Goal: Navigation & Orientation: Find specific page/section

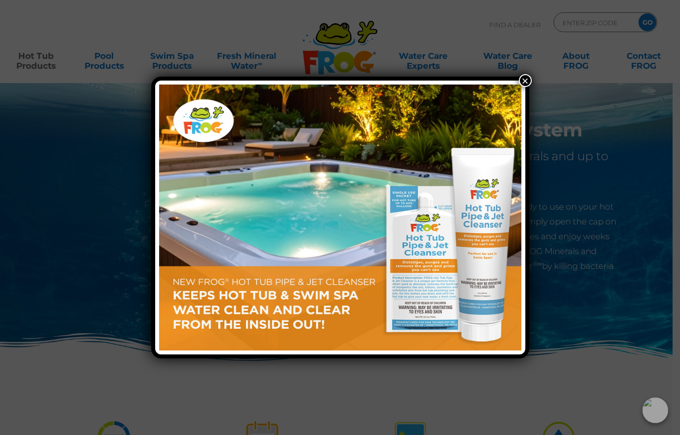
click at [520, 87] on button "×" at bounding box center [525, 80] width 13 height 13
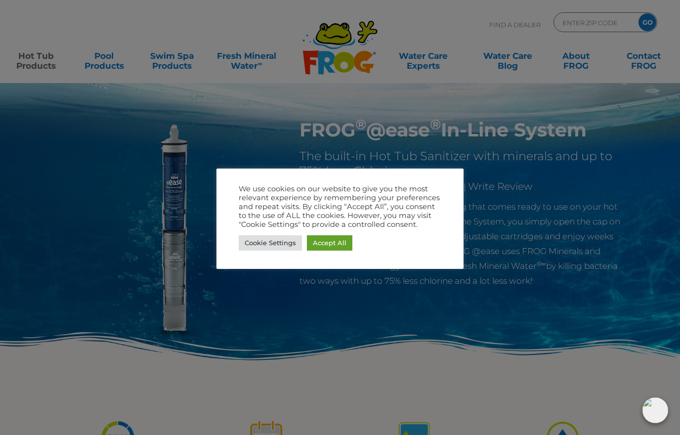
click at [328, 241] on link "Accept All" at bounding box center [329, 242] width 45 height 15
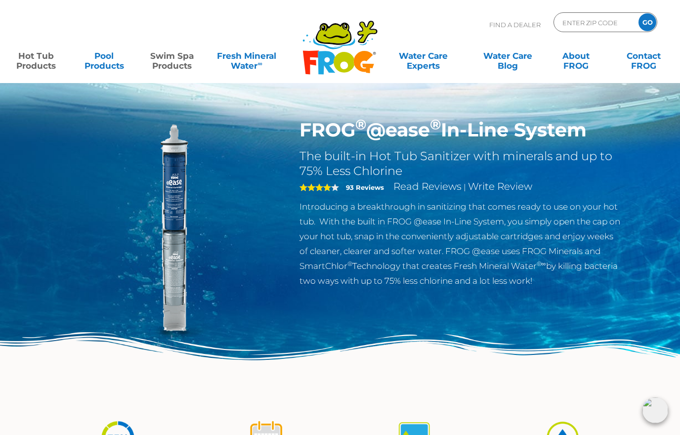
click at [188, 52] on link "Swim Spa Products" at bounding box center [172, 56] width 53 height 20
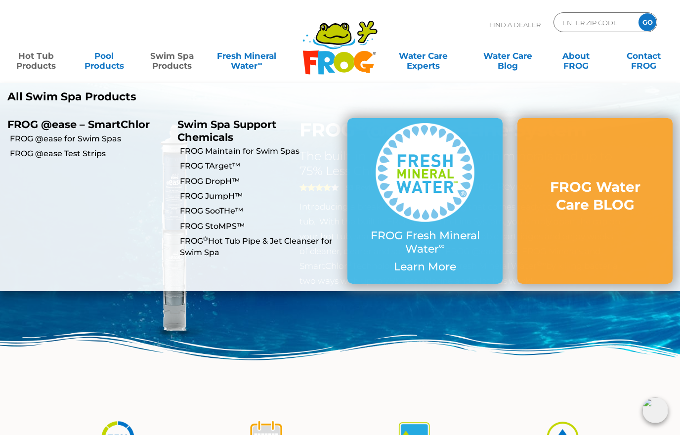
click at [135, 126] on p "FROG @ease – SmartChlor" at bounding box center [84, 124] width 155 height 12
click at [105, 90] on p "All Swim Spa Products" at bounding box center [169, 96] width 325 height 13
click at [105, 98] on p "All Swim Spa Products" at bounding box center [169, 96] width 325 height 13
click at [113, 124] on p "FROG @ease – SmartChlor" at bounding box center [84, 124] width 155 height 12
click at [56, 97] on p "All Swim Spa Products" at bounding box center [169, 96] width 325 height 13
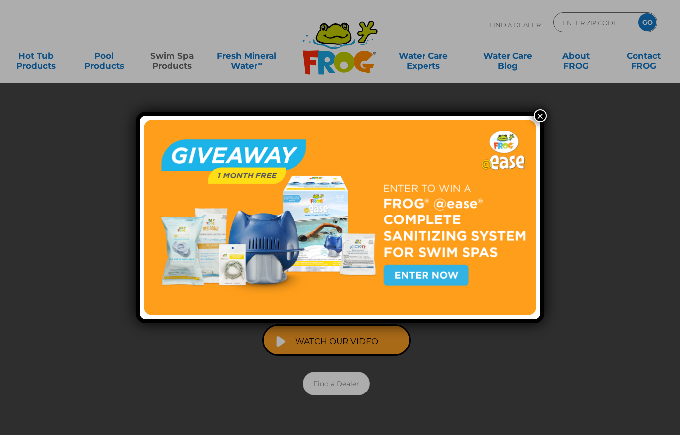
click at [535, 118] on button "×" at bounding box center [540, 115] width 13 height 13
